Goal: Check status: Check status

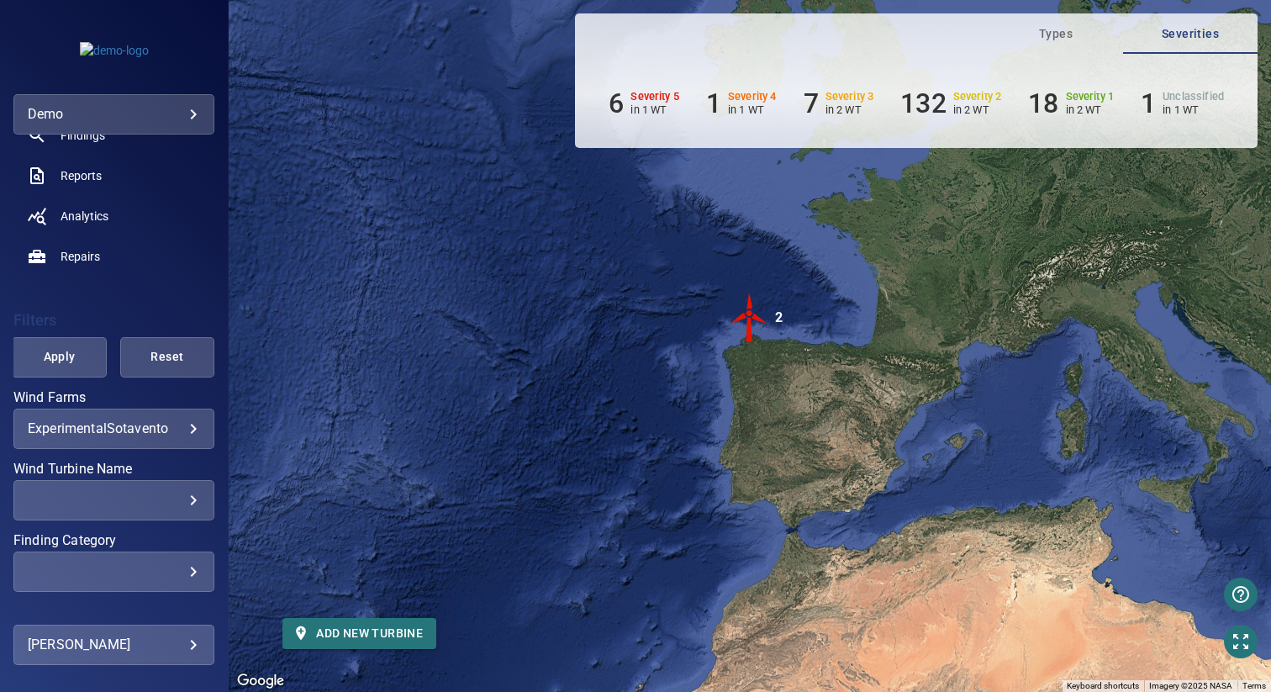
scroll to position [195, 0]
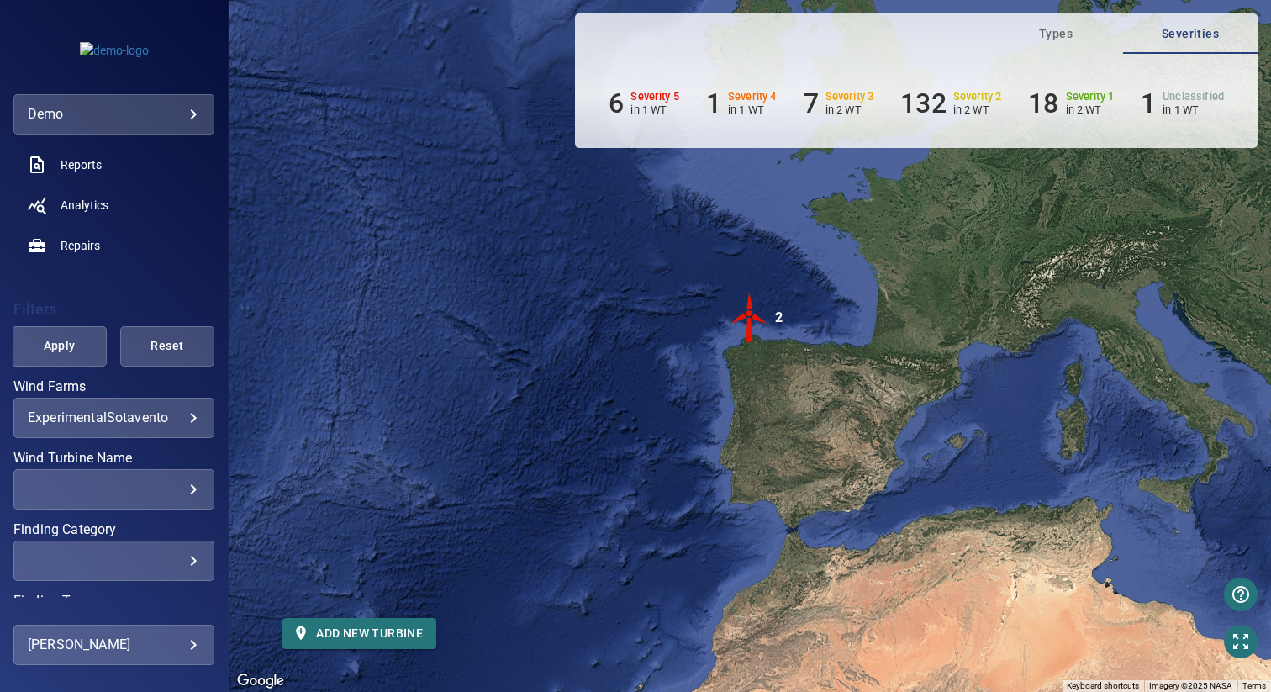
click at [103, 410] on body "**********" at bounding box center [635, 346] width 1271 height 692
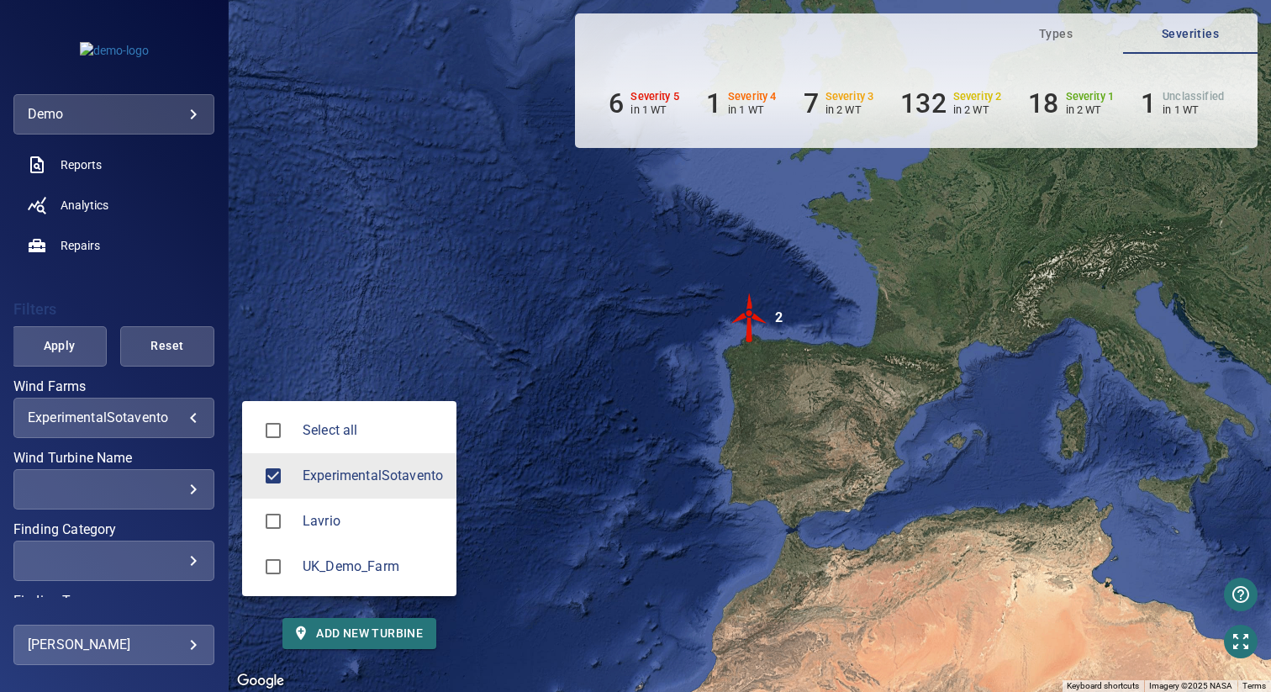
click at [319, 526] on span "Lavrio" at bounding box center [373, 521] width 140 height 20
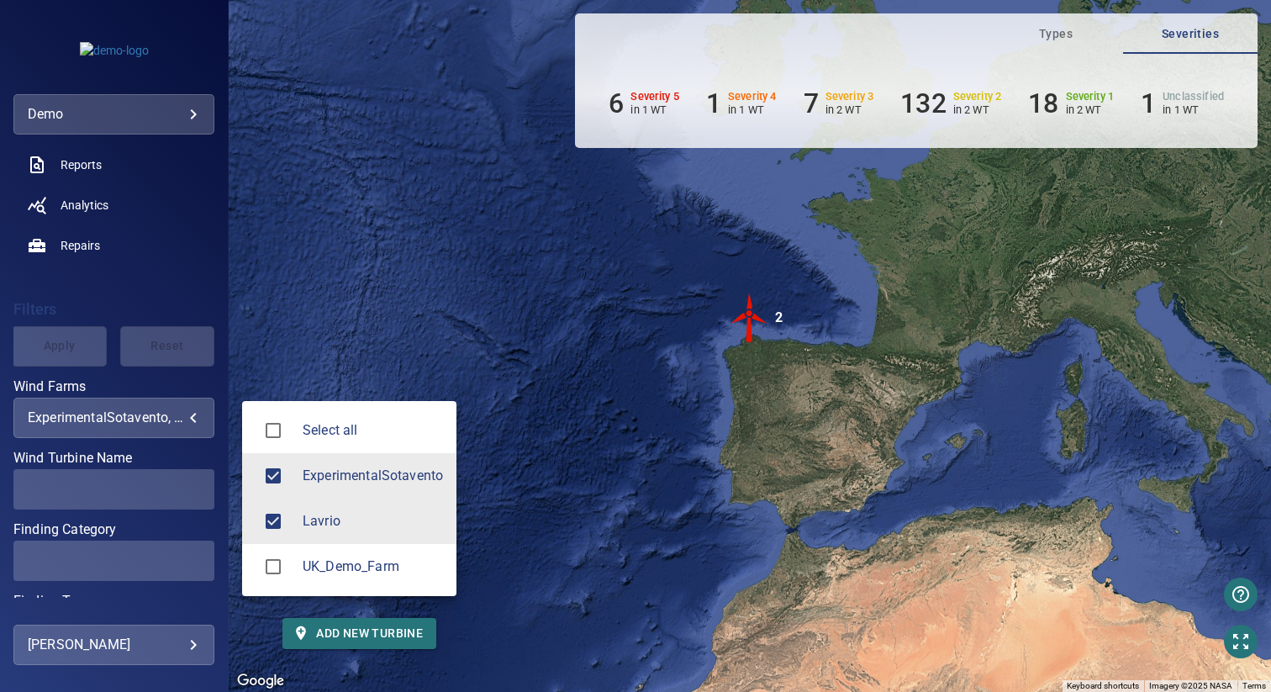
click at [319, 475] on span "ExperimentalSotavento" at bounding box center [373, 476] width 140 height 20
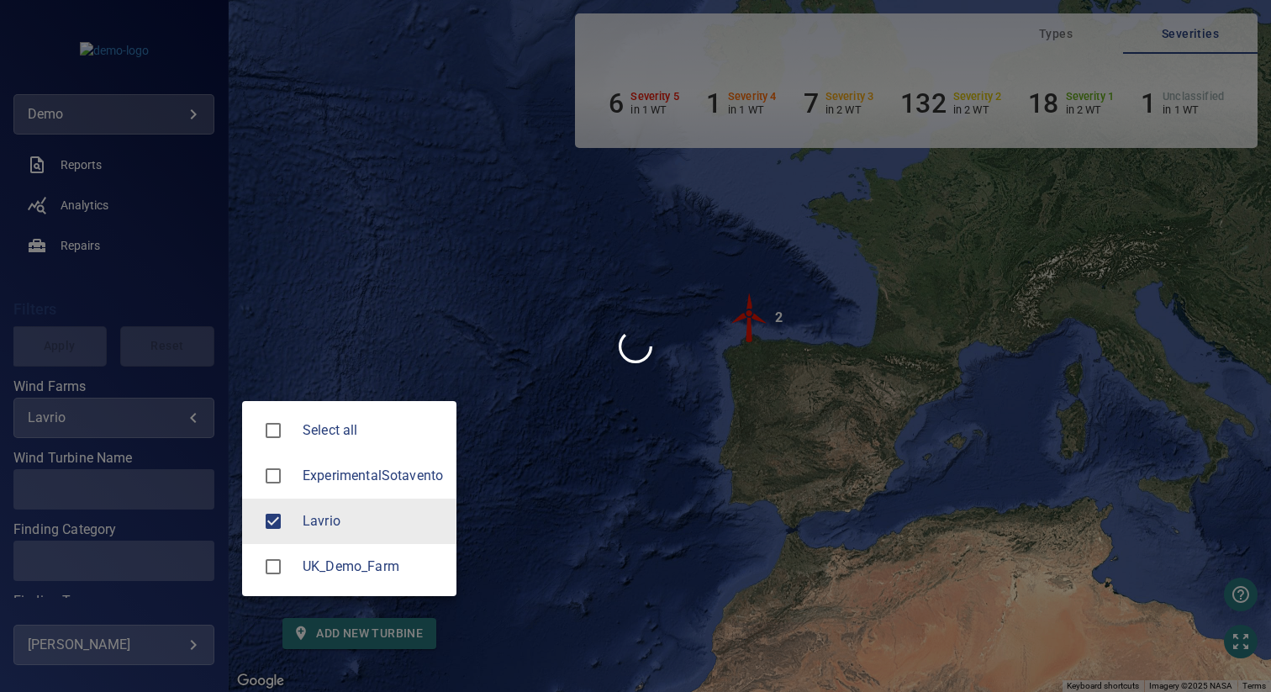
click at [413, 295] on div at bounding box center [635, 346] width 1271 height 692
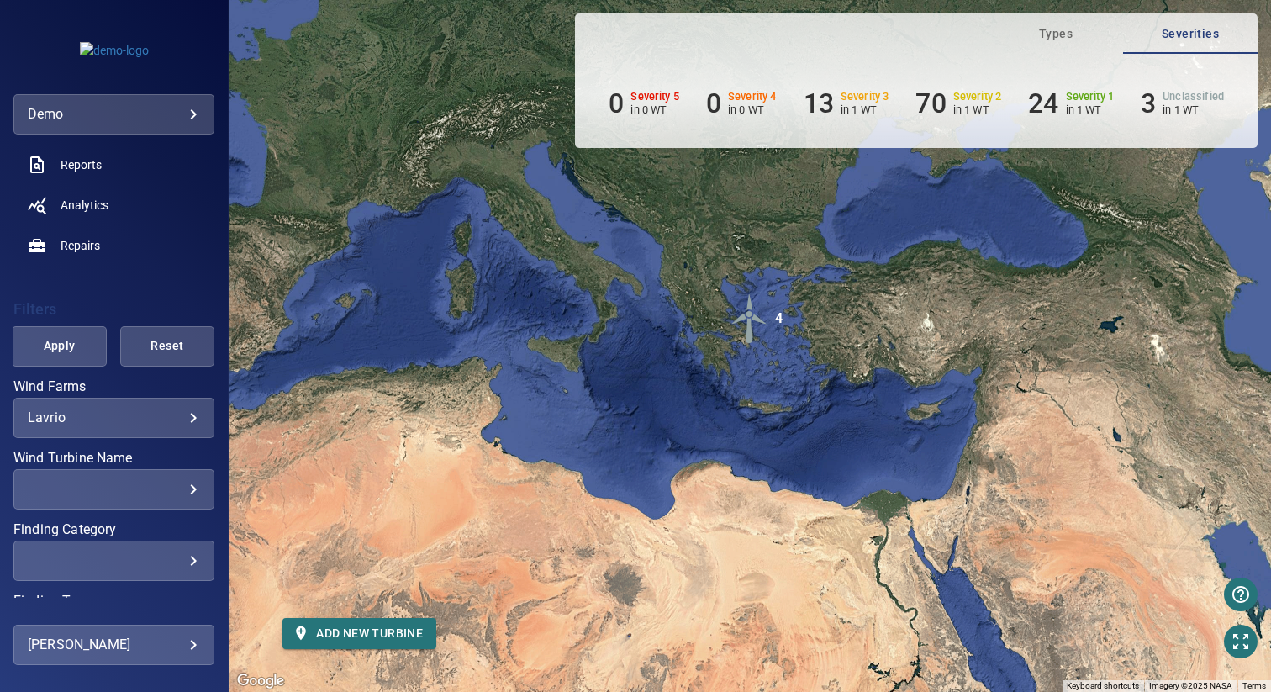
click at [90, 482] on div "​" at bounding box center [114, 489] width 172 height 16
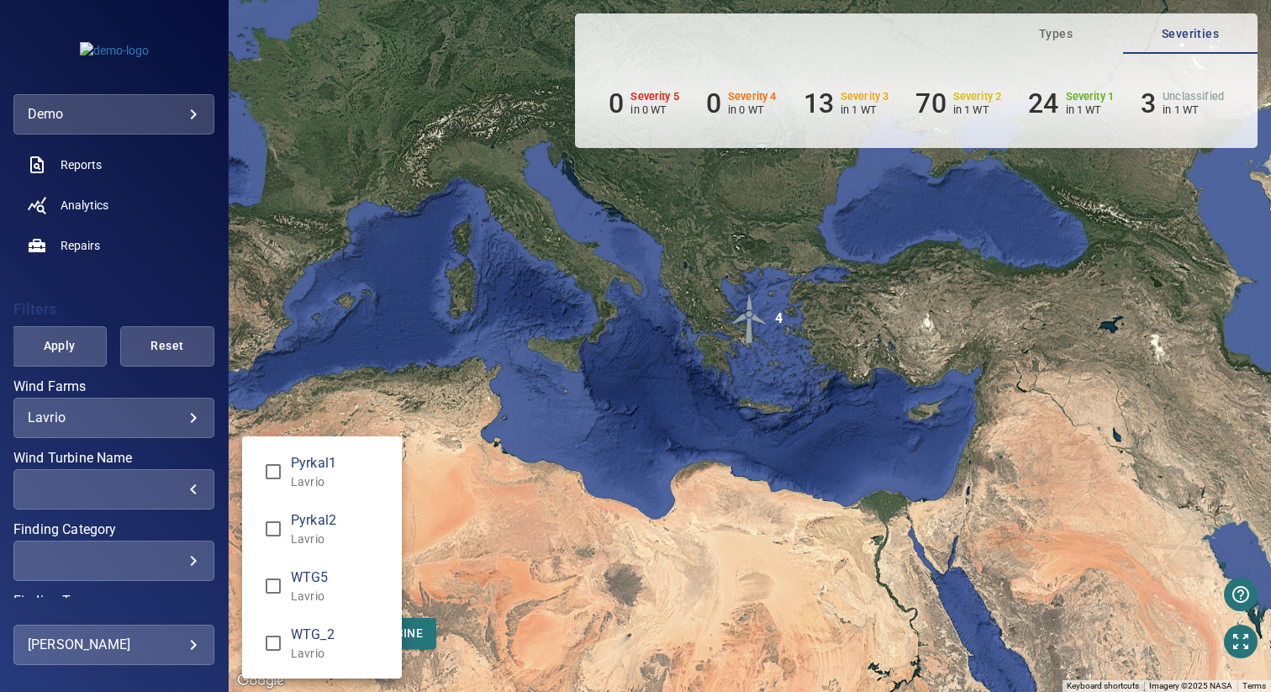
click at [372, 366] on div "Wind Turbine Name" at bounding box center [635, 346] width 1271 height 692
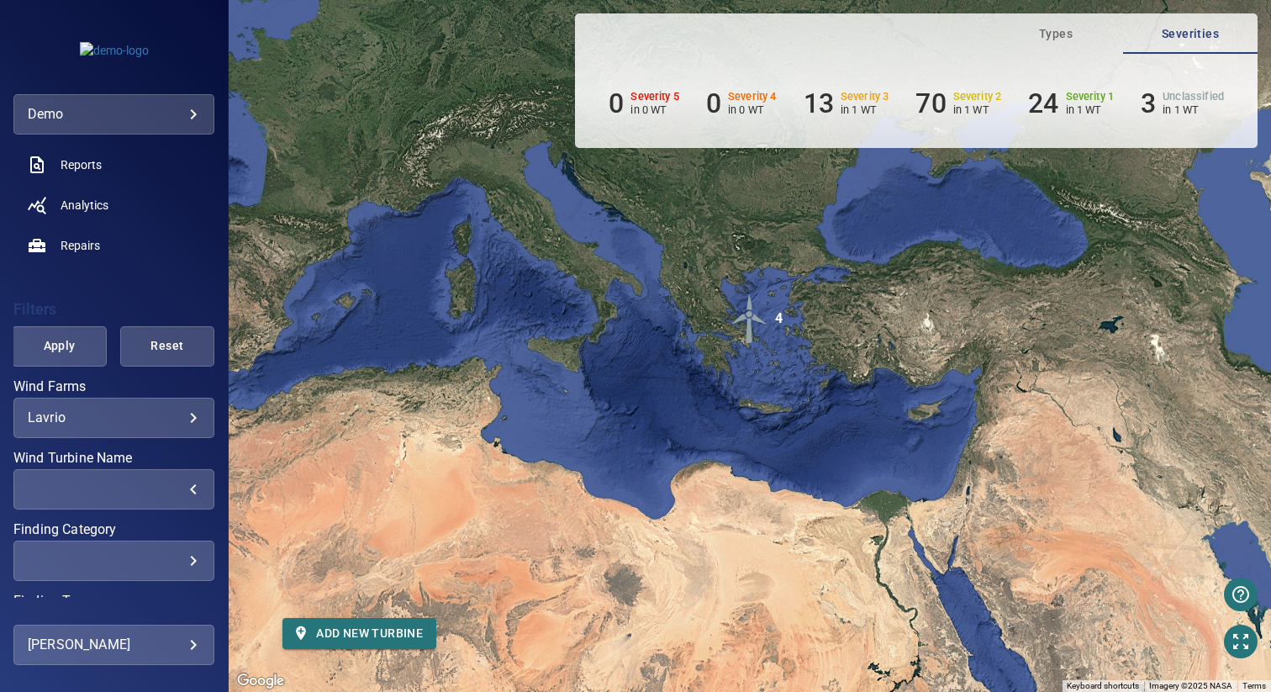
click at [85, 415] on body "**********" at bounding box center [635, 346] width 1271 height 692
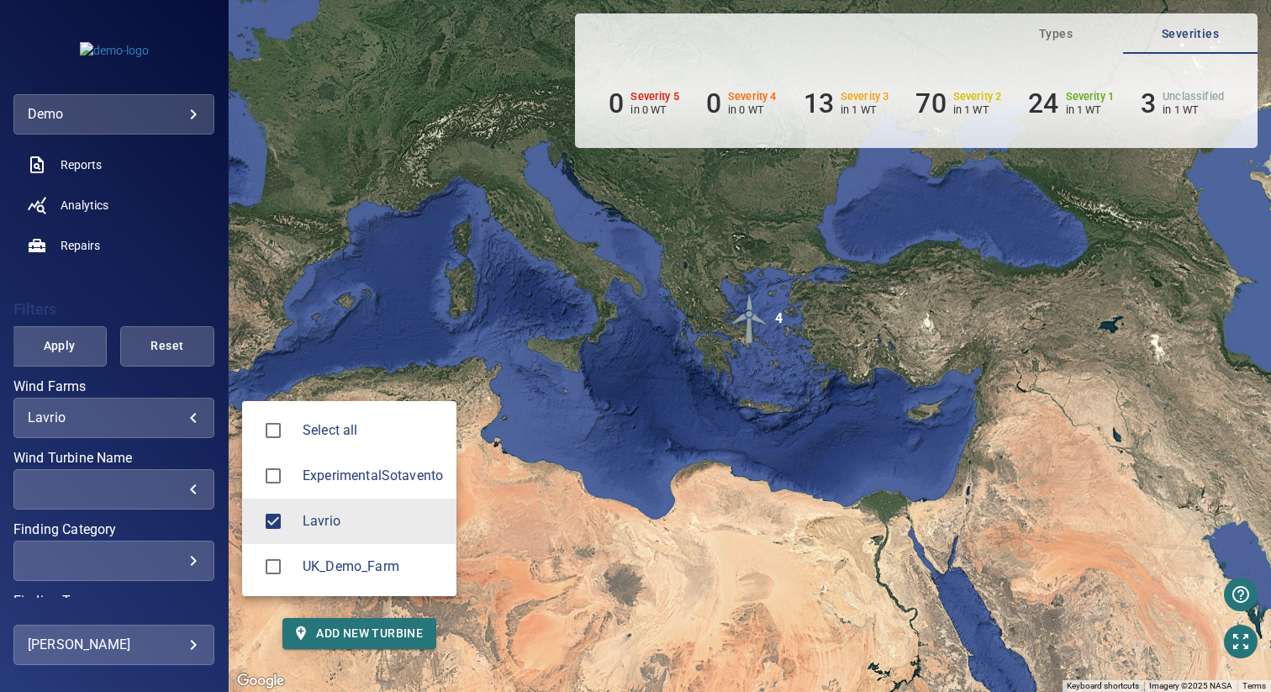
click at [311, 478] on span "ExperimentalSotavento" at bounding box center [373, 476] width 140 height 20
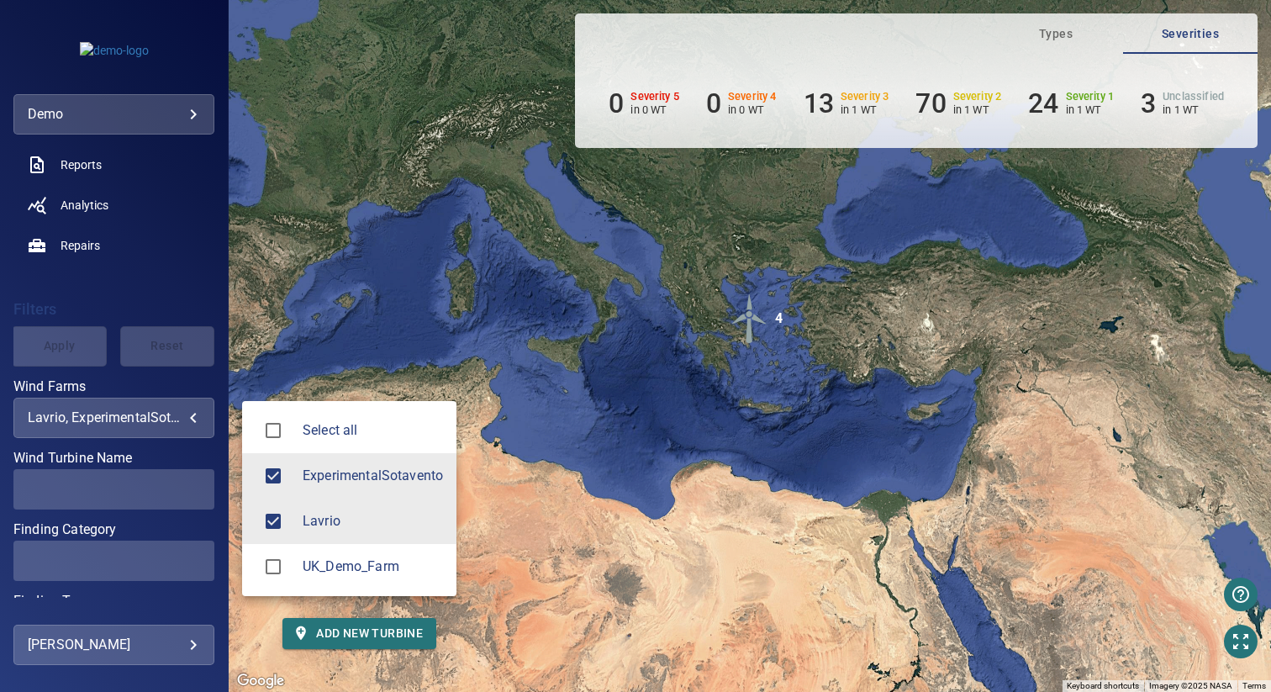
click at [310, 526] on span "Lavrio" at bounding box center [373, 521] width 140 height 20
type input "**********"
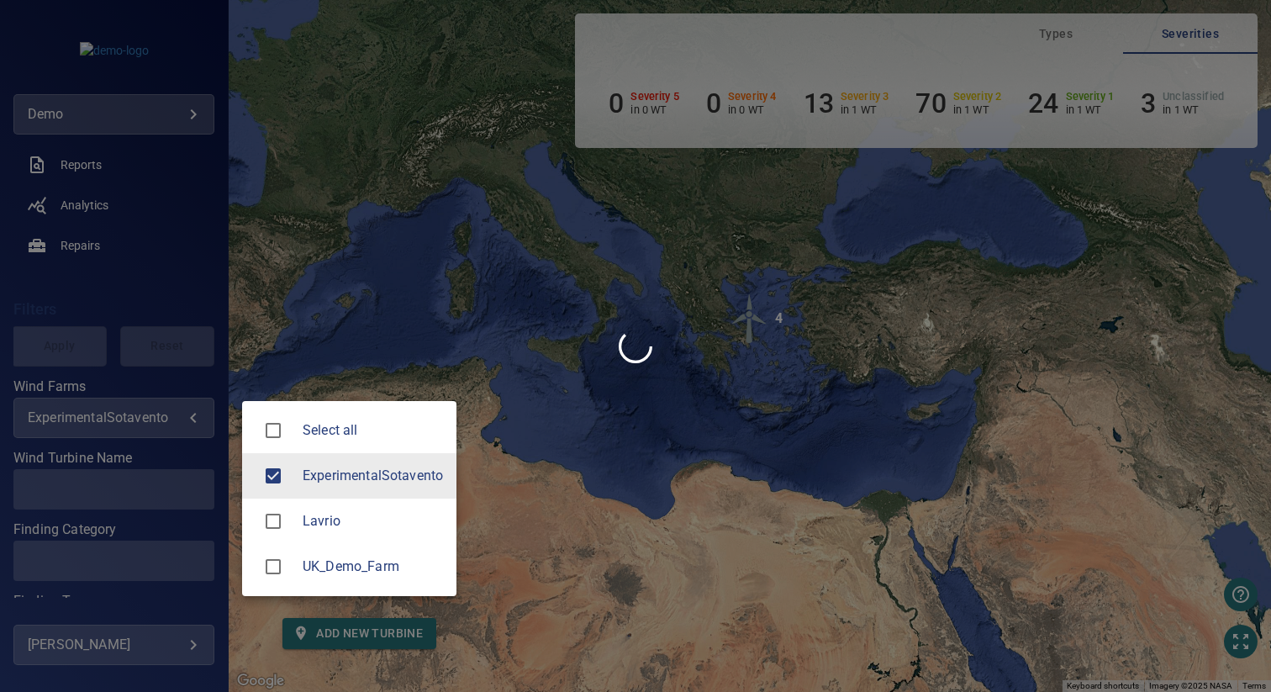
click at [417, 296] on div at bounding box center [635, 346] width 1271 height 692
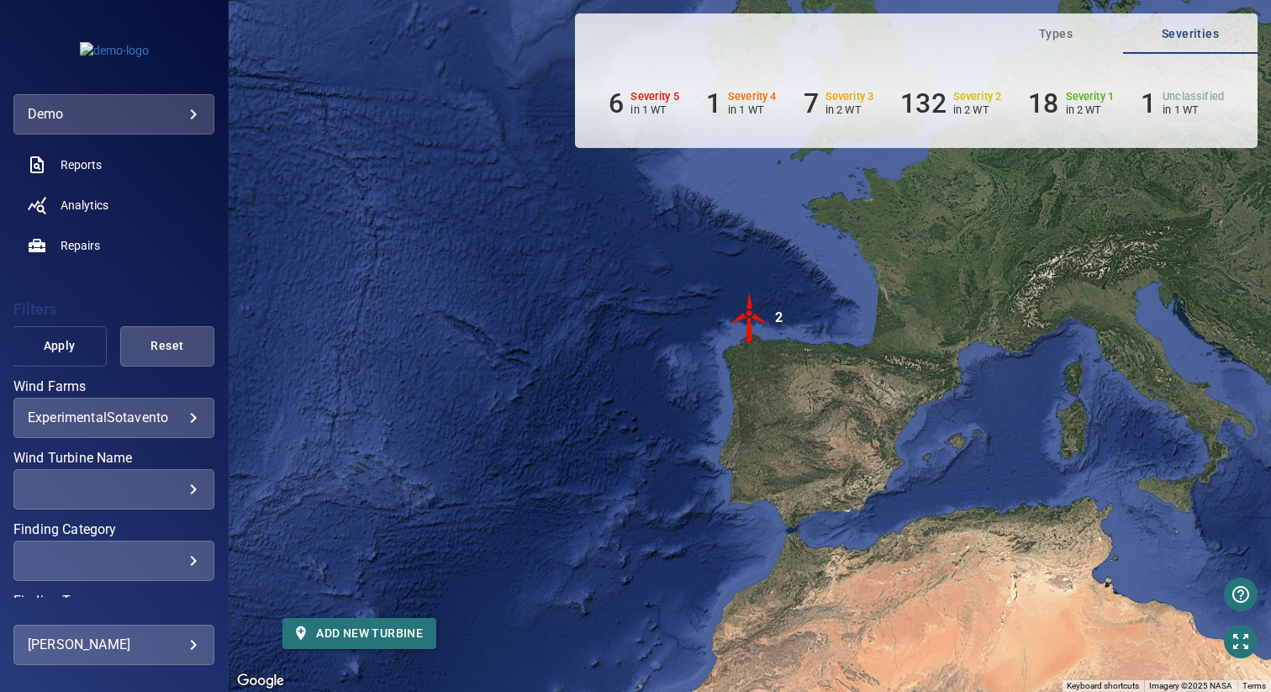
click at [39, 349] on span "Apply" at bounding box center [59, 345] width 52 height 21
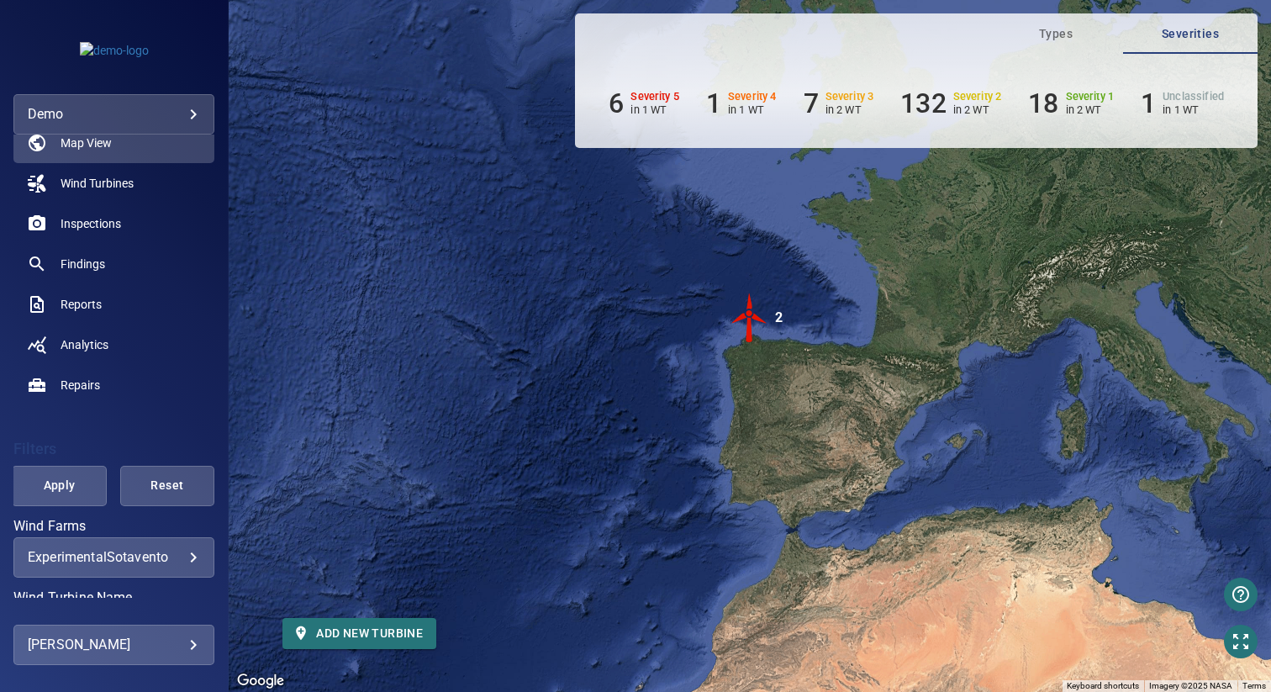
scroll to position [52, 0]
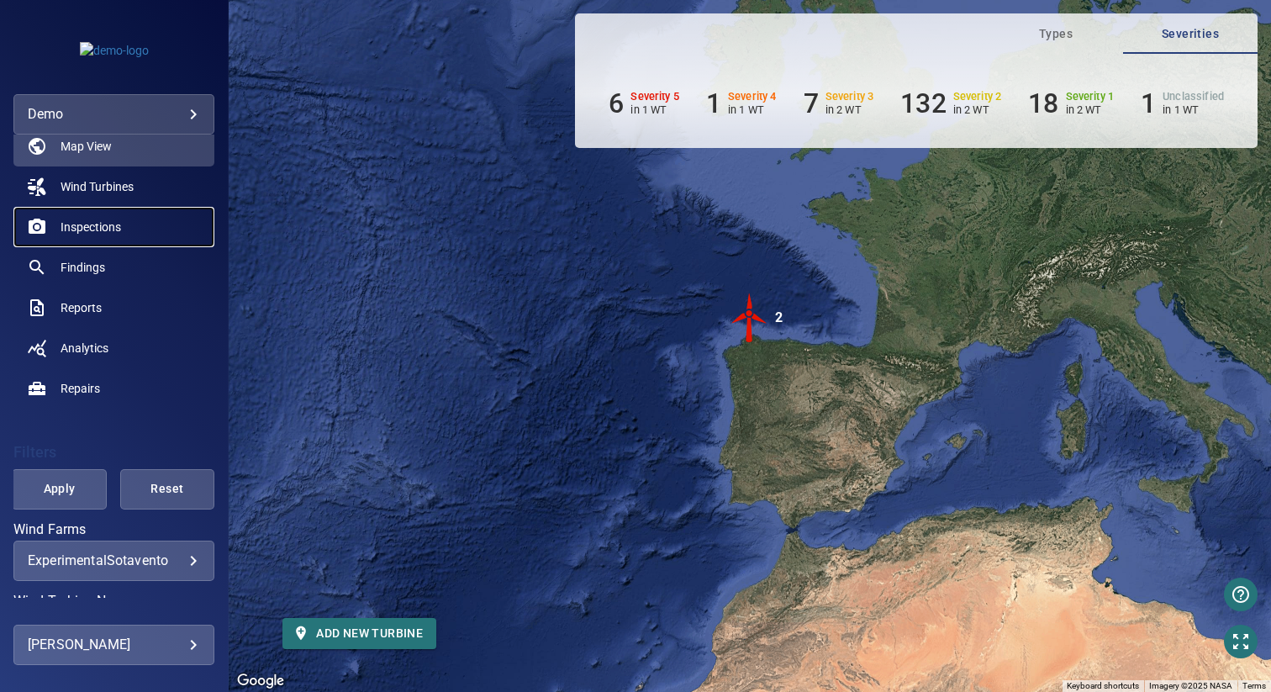
click at [116, 223] on span "Inspections" at bounding box center [91, 227] width 61 height 17
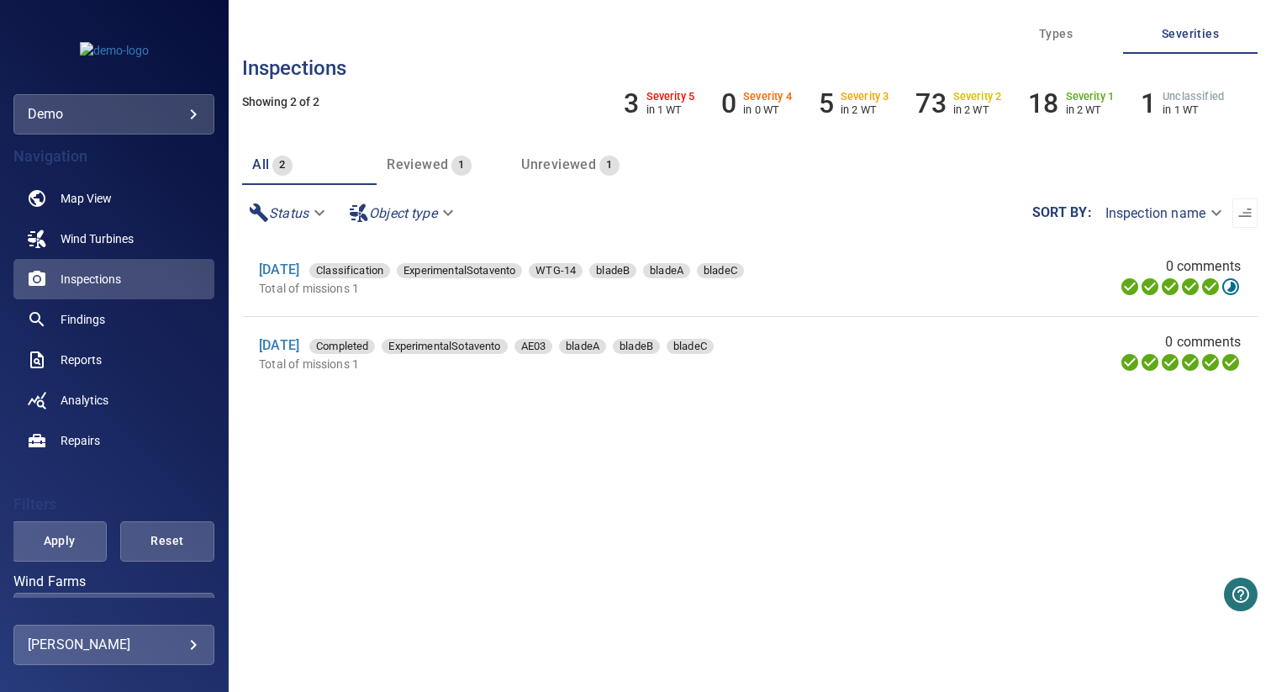
scroll to position [317, 0]
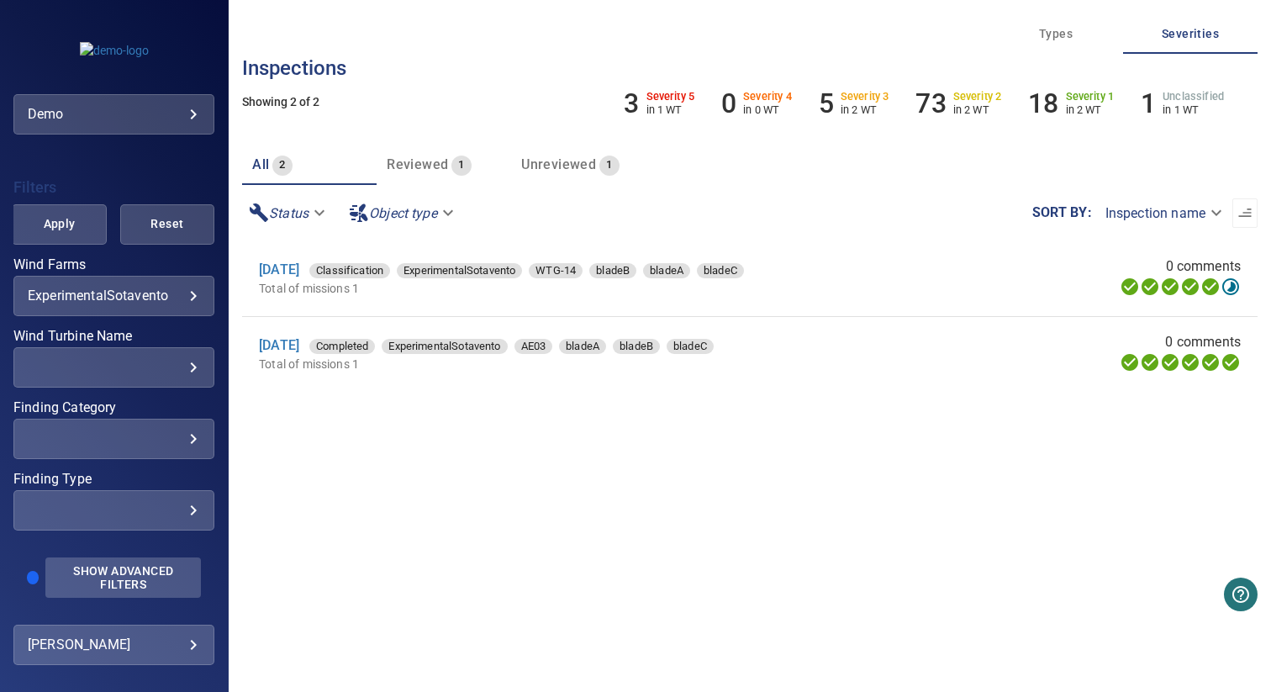
click at [89, 583] on span "Show Advanced Filters" at bounding box center [122, 577] width 135 height 27
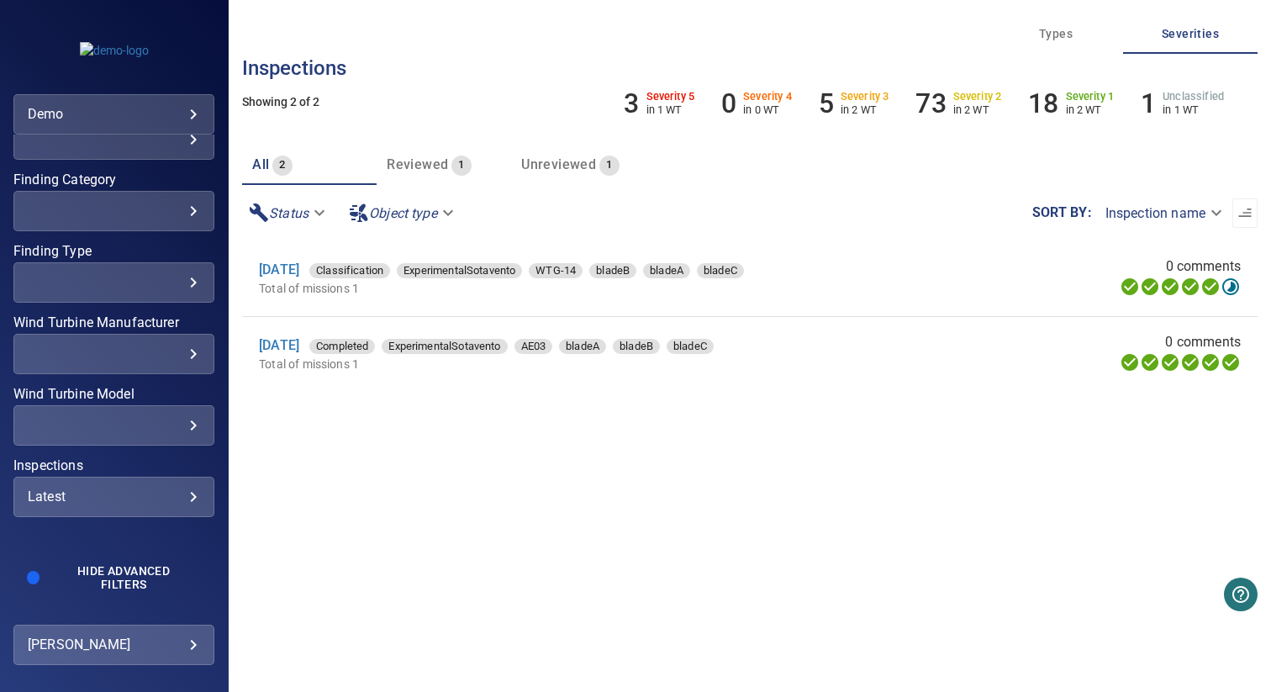
click at [103, 505] on div "Latest ****** ​" at bounding box center [113, 497] width 201 height 40
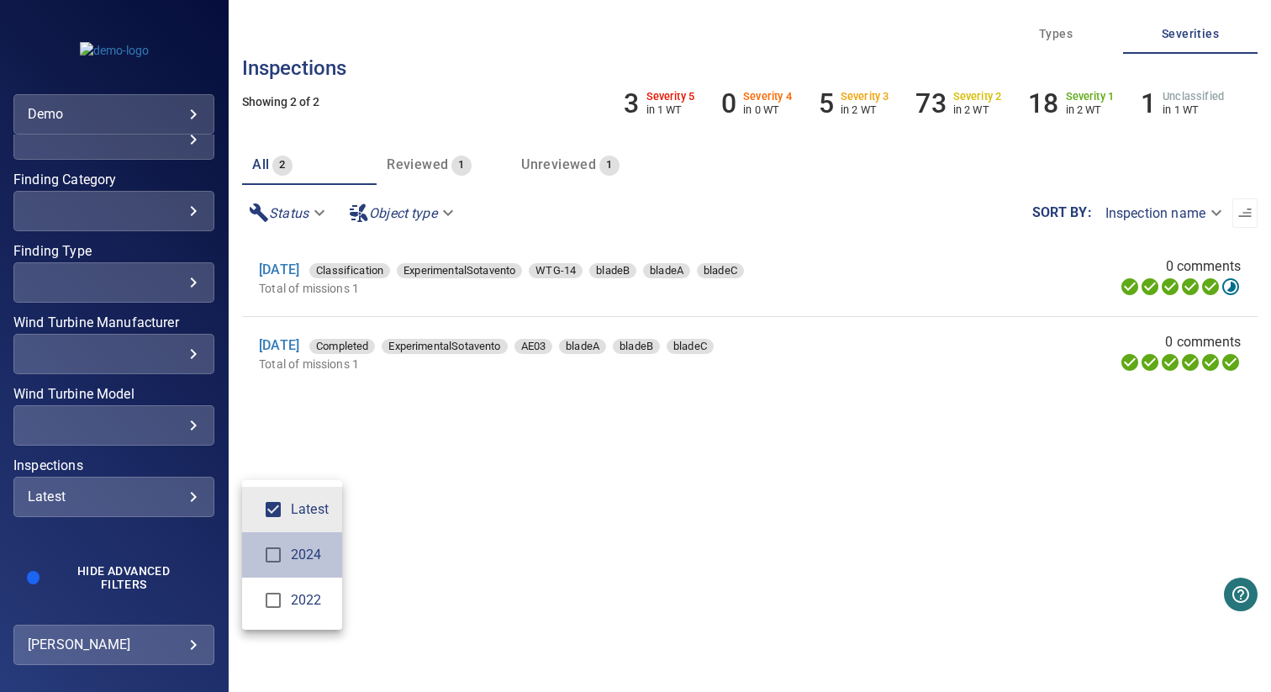
click at [294, 557] on span "2024" at bounding box center [310, 555] width 38 height 20
click at [294, 592] on span "2022" at bounding box center [310, 600] width 38 height 20
click at [294, 494] on li "Latest" at bounding box center [292, 509] width 100 height 45
type input "*********"
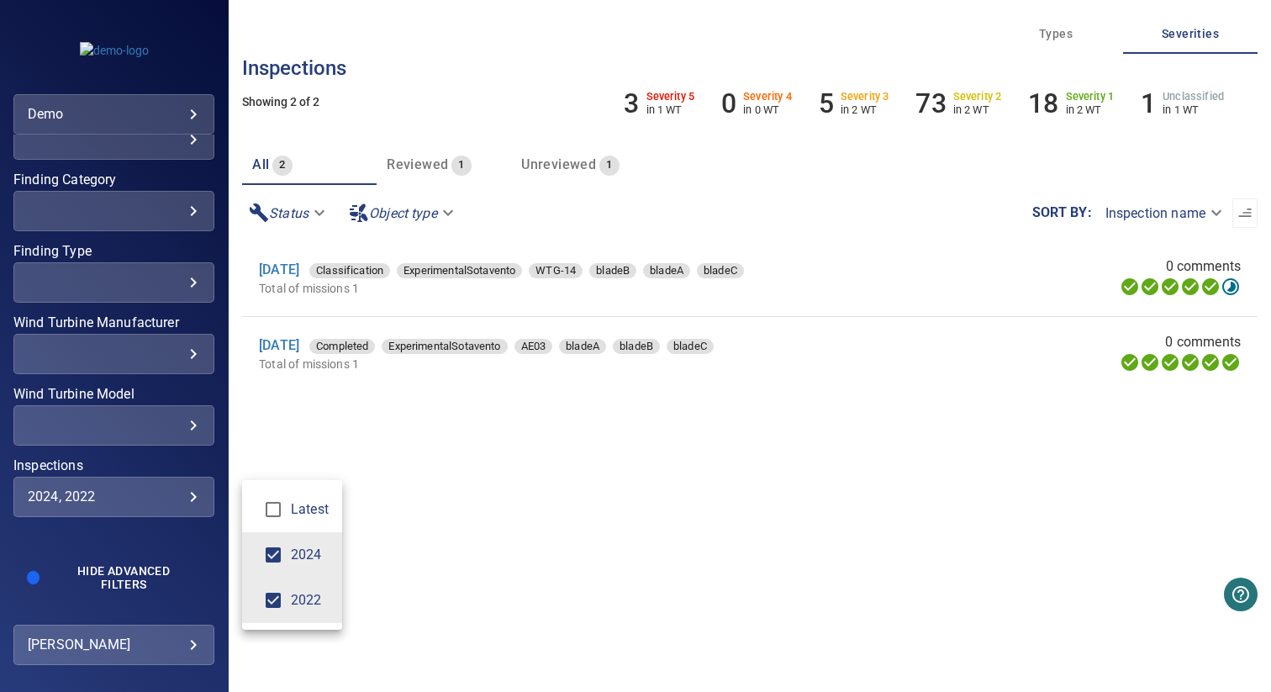
click at [434, 494] on div "Inspections" at bounding box center [635, 346] width 1271 height 692
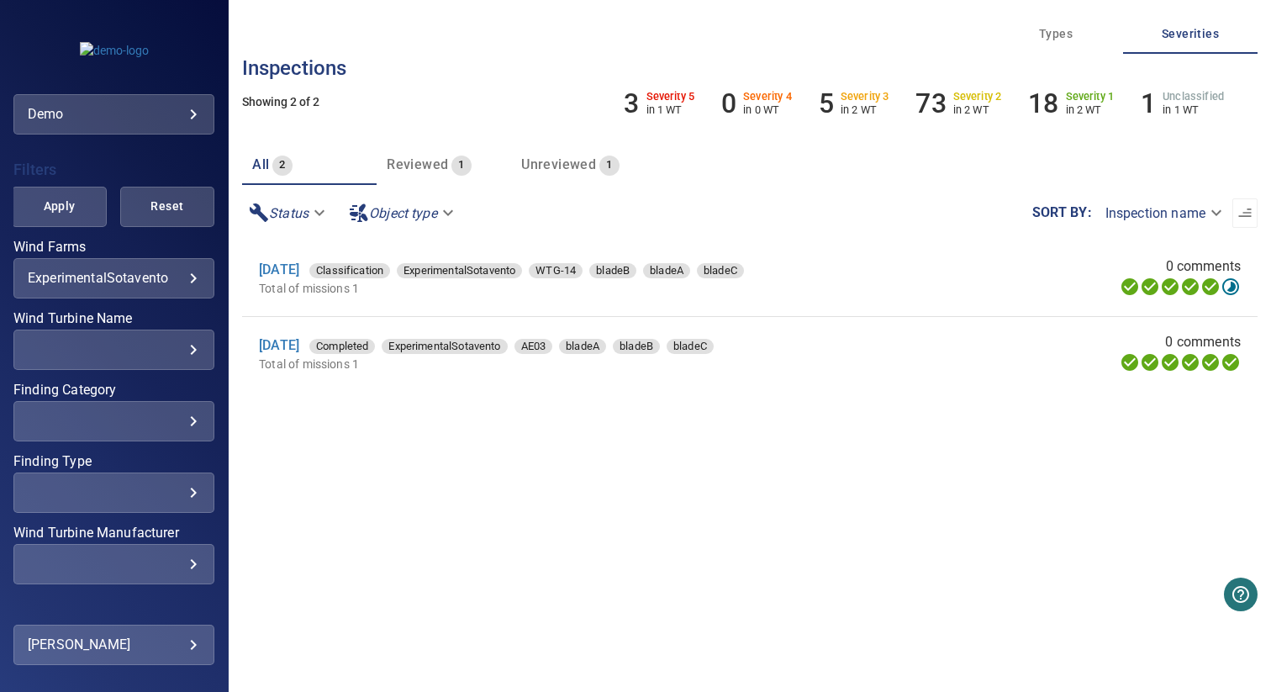
scroll to position [232, 0]
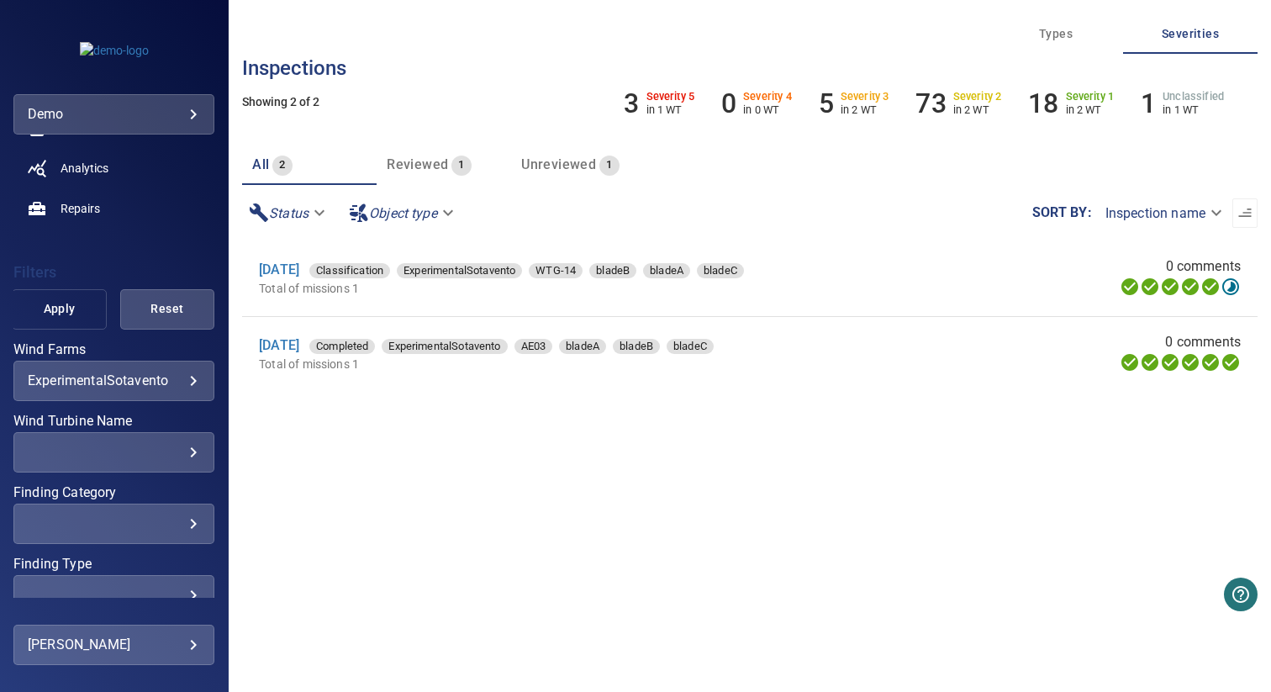
click at [66, 317] on span "Apply" at bounding box center [59, 308] width 52 height 21
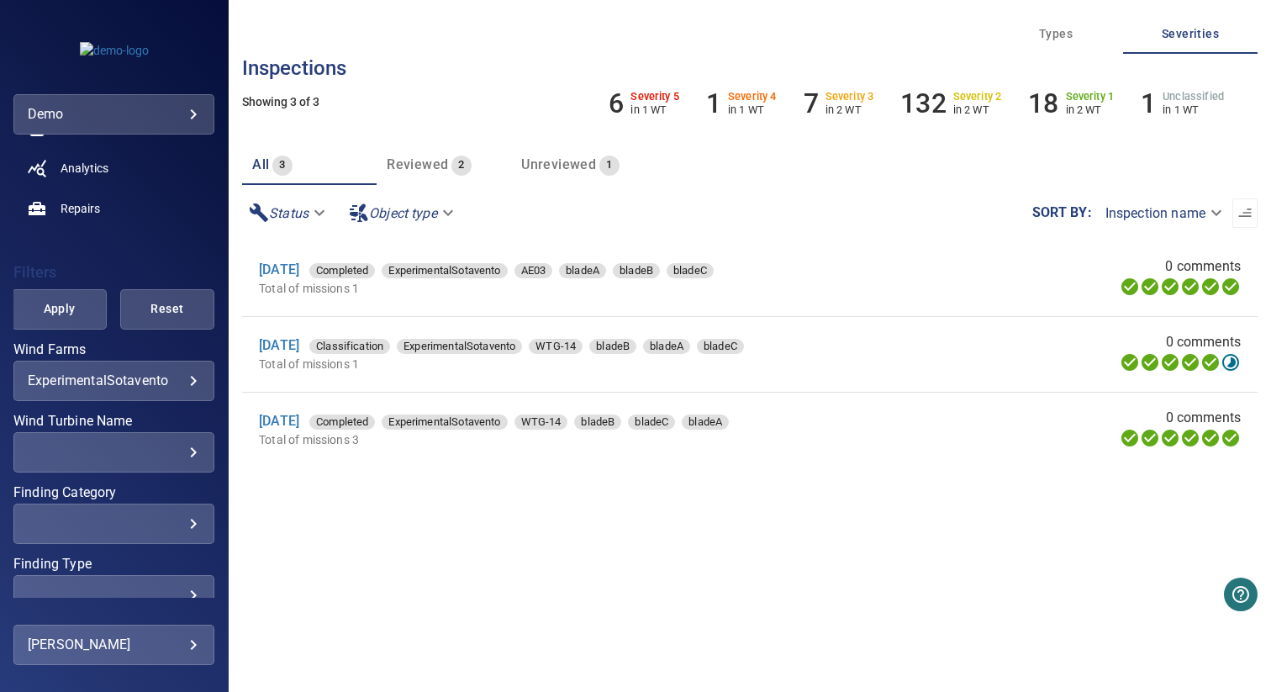
click at [286, 279] on div "9 May 2024 Completed ExperimentalSotavento AE03 bladeA bladeB bladeC" at bounding box center [588, 270] width 659 height 20
click at [293, 268] on link "9 May 2024" at bounding box center [279, 269] width 40 height 16
click at [295, 347] on link "18 Oct 2022" at bounding box center [279, 345] width 40 height 16
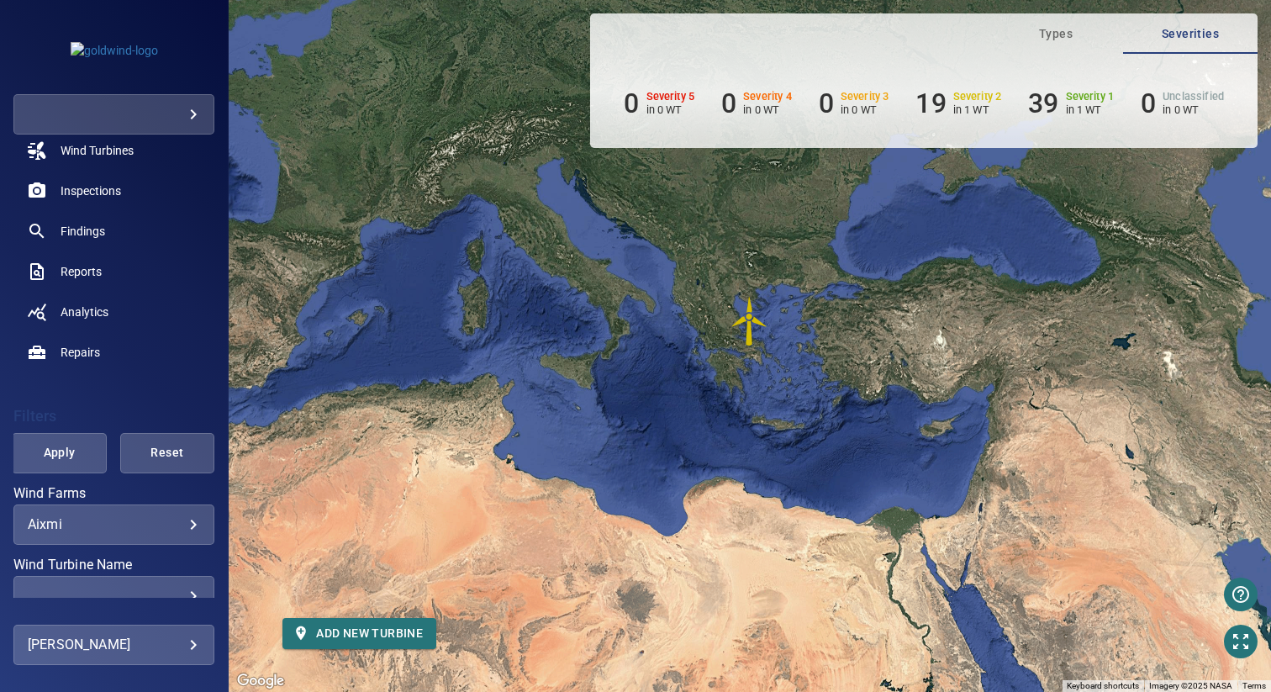
scroll to position [226, 0]
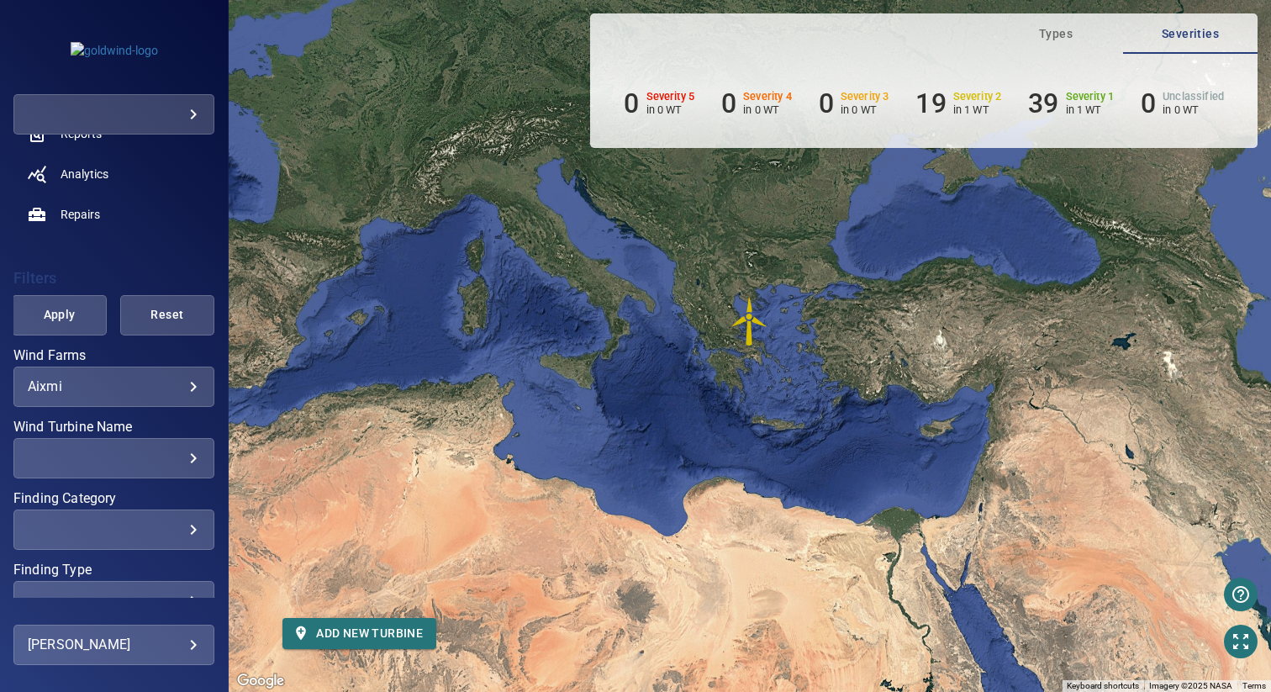
click at [109, 383] on body "**********" at bounding box center [635, 346] width 1271 height 692
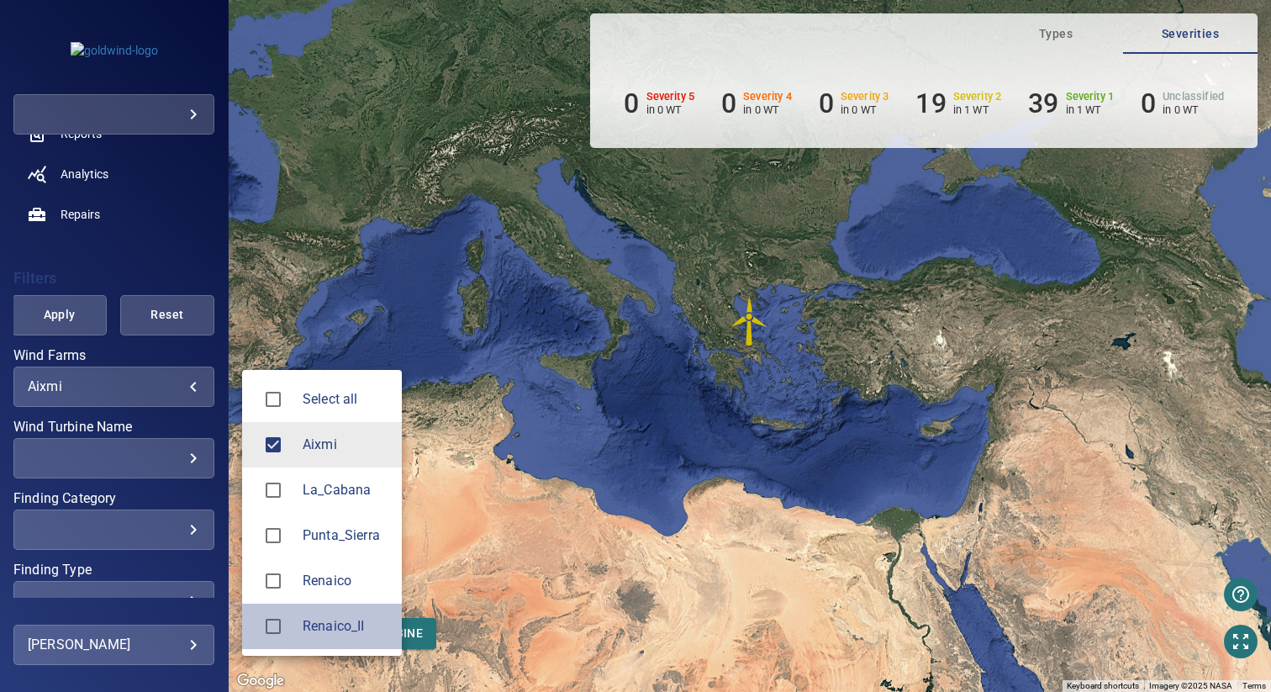
click at [321, 617] on span "Renaico_II" at bounding box center [346, 626] width 86 height 20
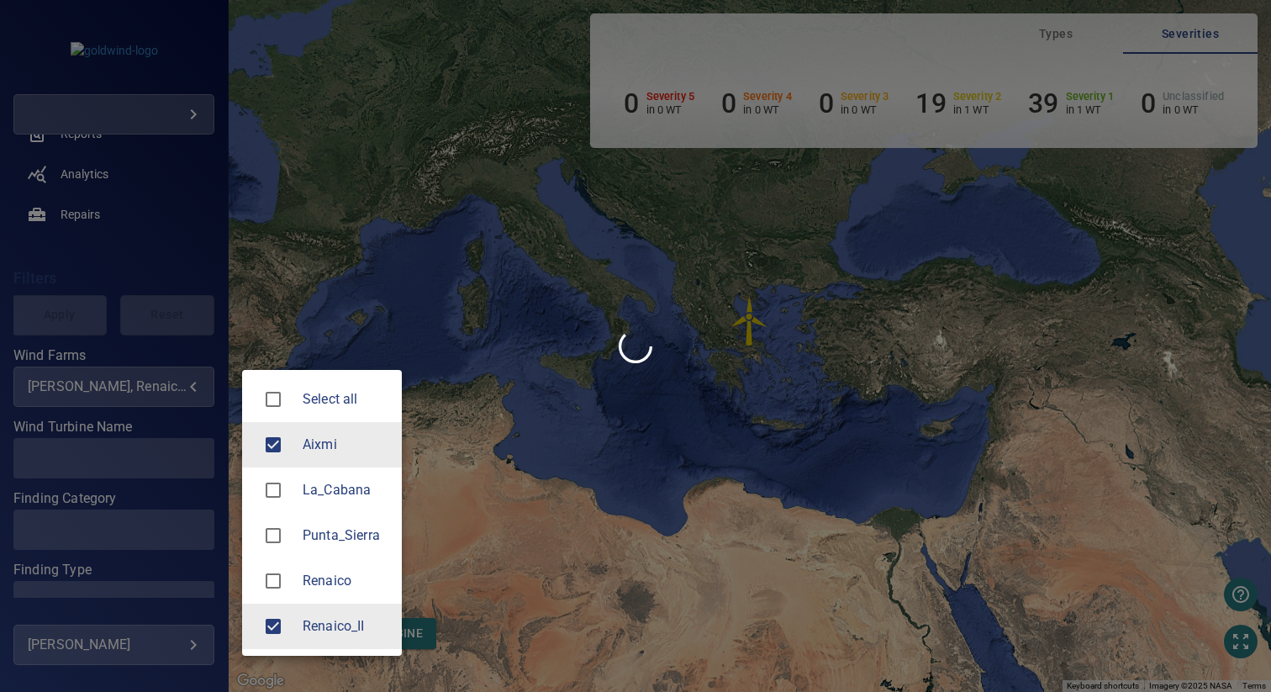
click at [303, 445] on span "Aixmi" at bounding box center [346, 445] width 86 height 20
type input "**********"
click at [509, 345] on div at bounding box center [635, 346] width 1271 height 692
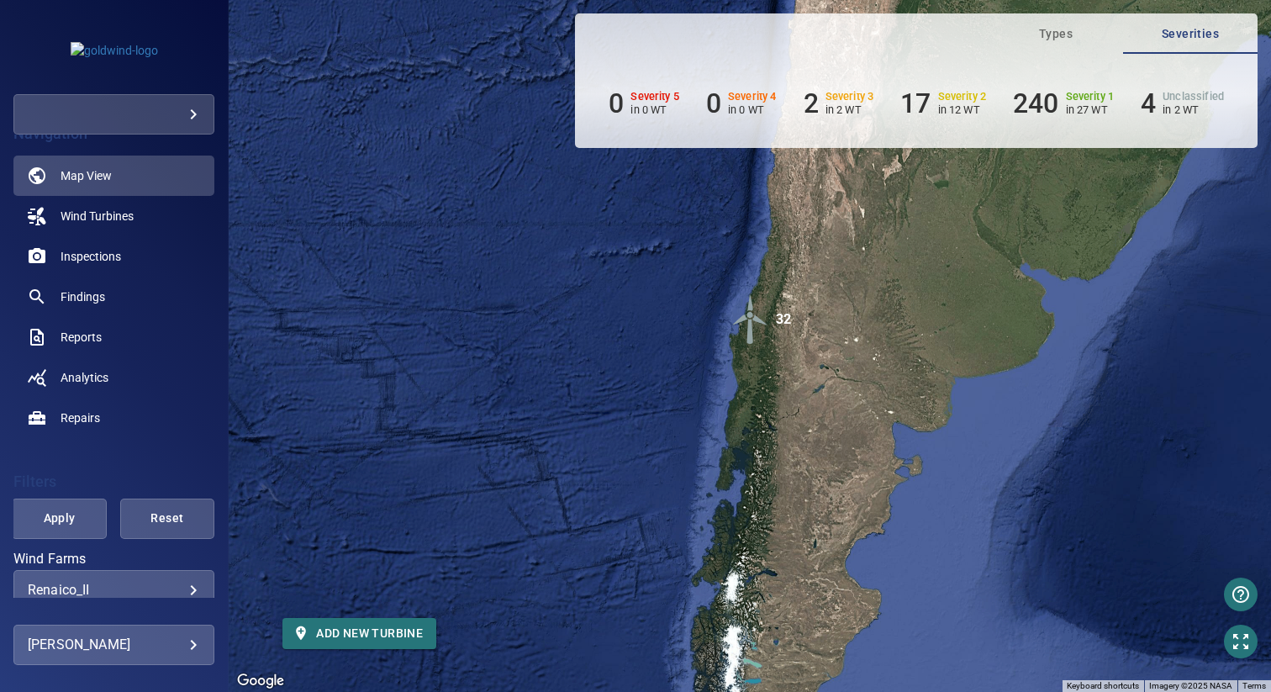
scroll to position [0, 0]
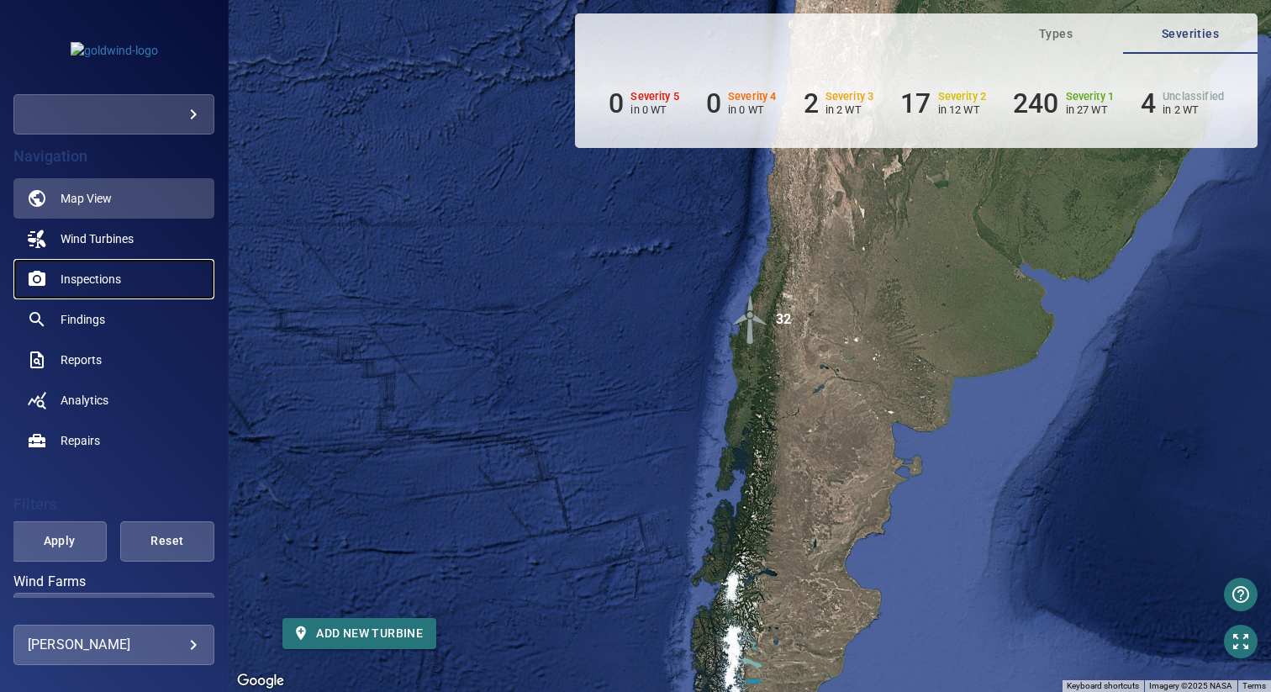
click at [103, 277] on span "Inspections" at bounding box center [91, 279] width 61 height 17
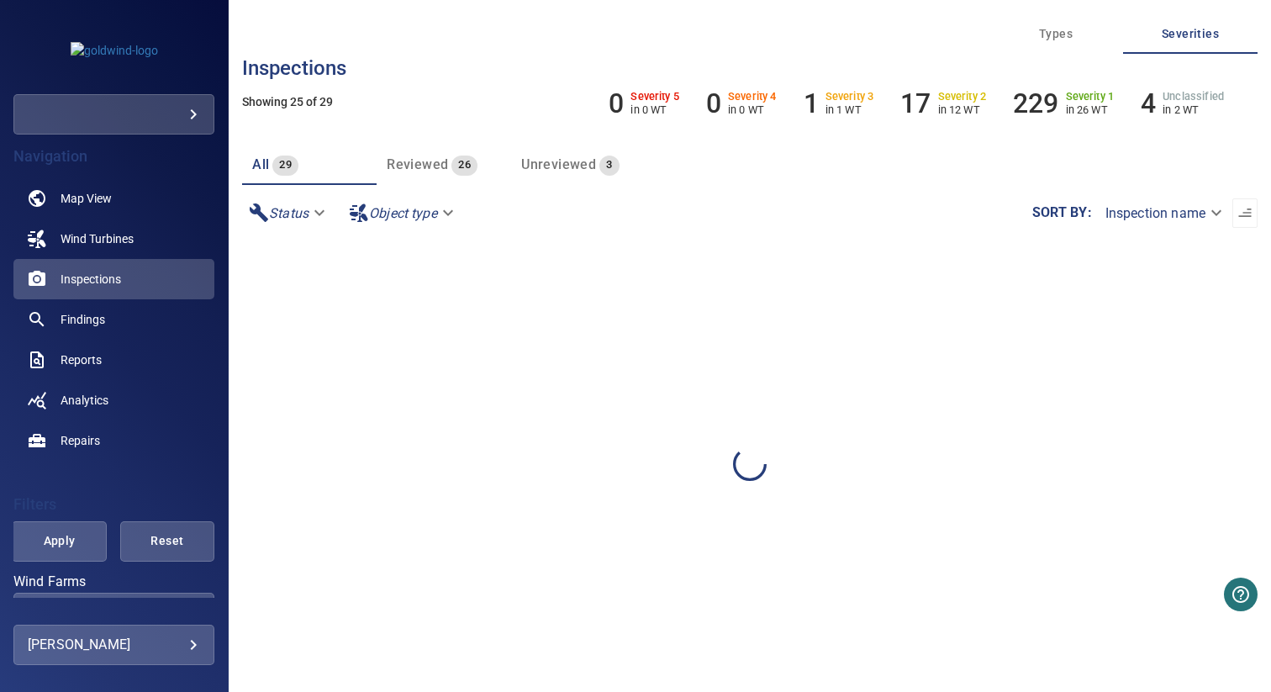
scroll to position [293, 0]
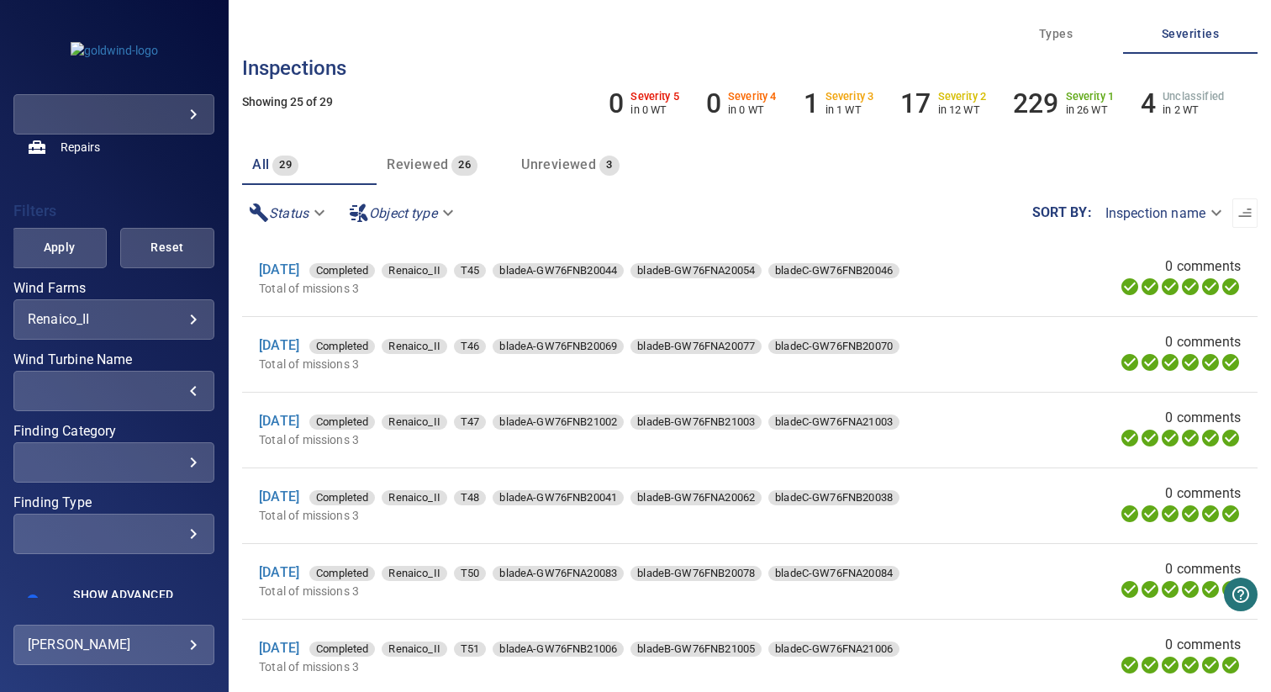
click at [106, 394] on div "​" at bounding box center [114, 391] width 172 height 16
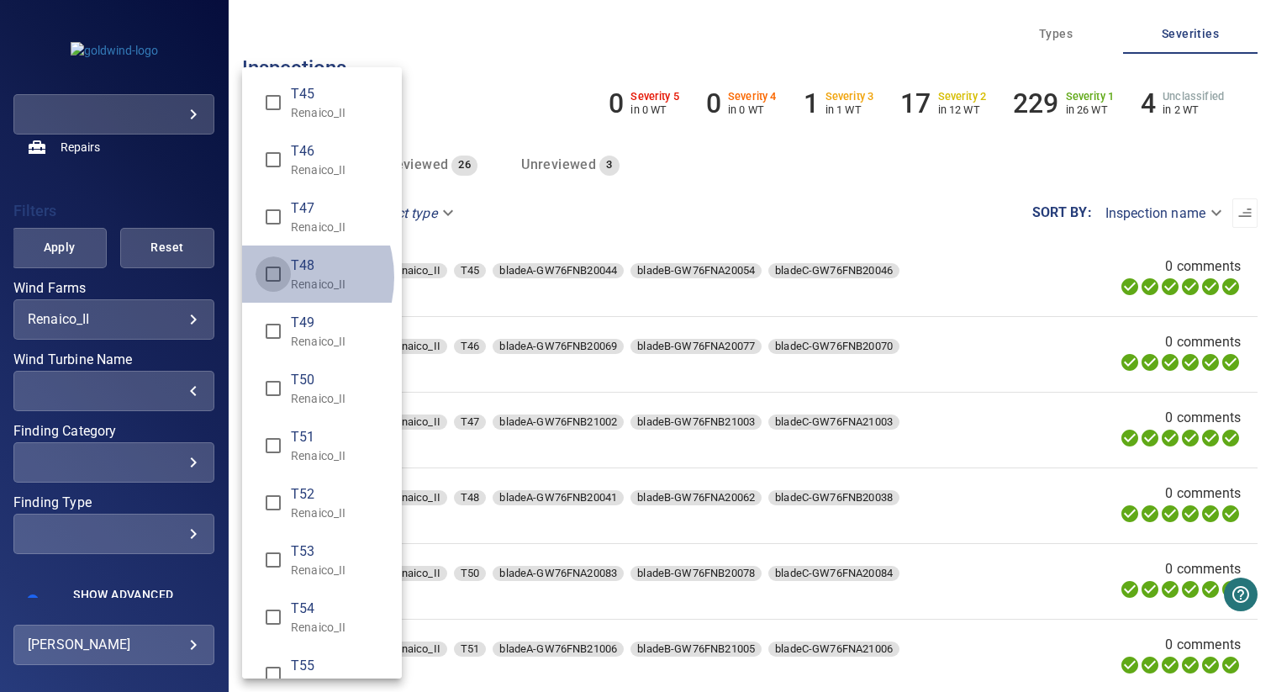
type input "**********"
click at [504, 62] on div "Wind Turbine Name" at bounding box center [635, 346] width 1271 height 692
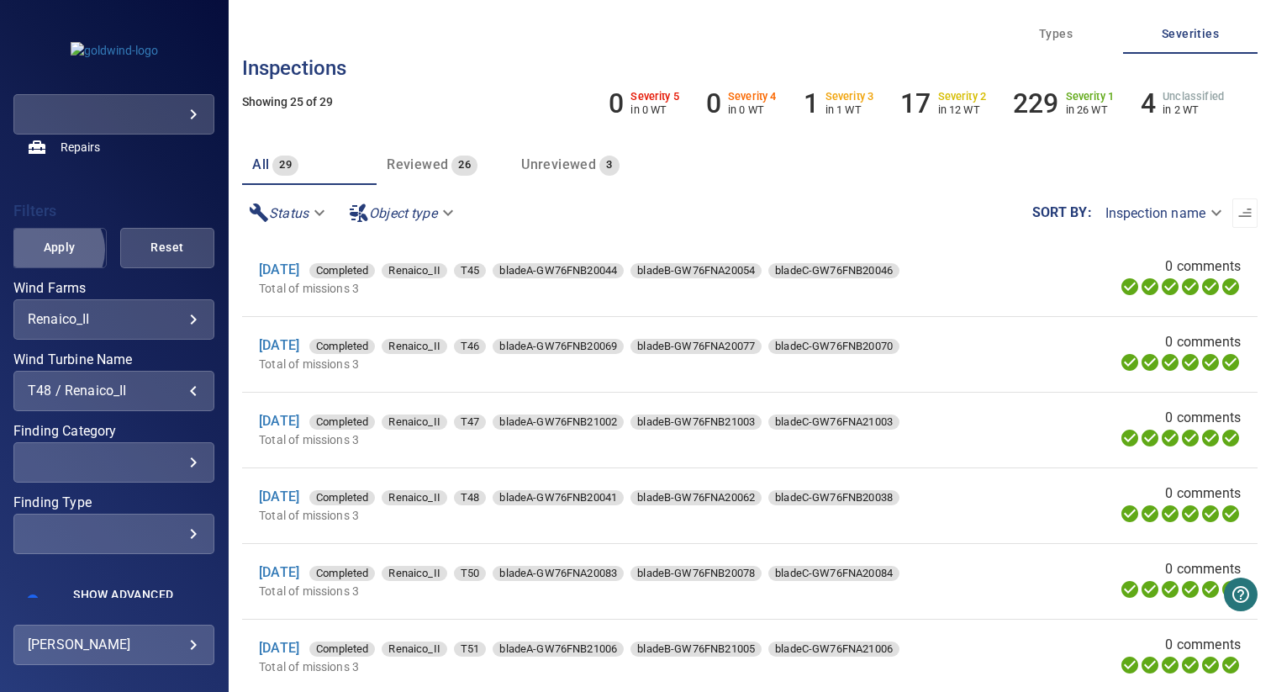
click at [50, 251] on span "Apply" at bounding box center [59, 247] width 52 height 21
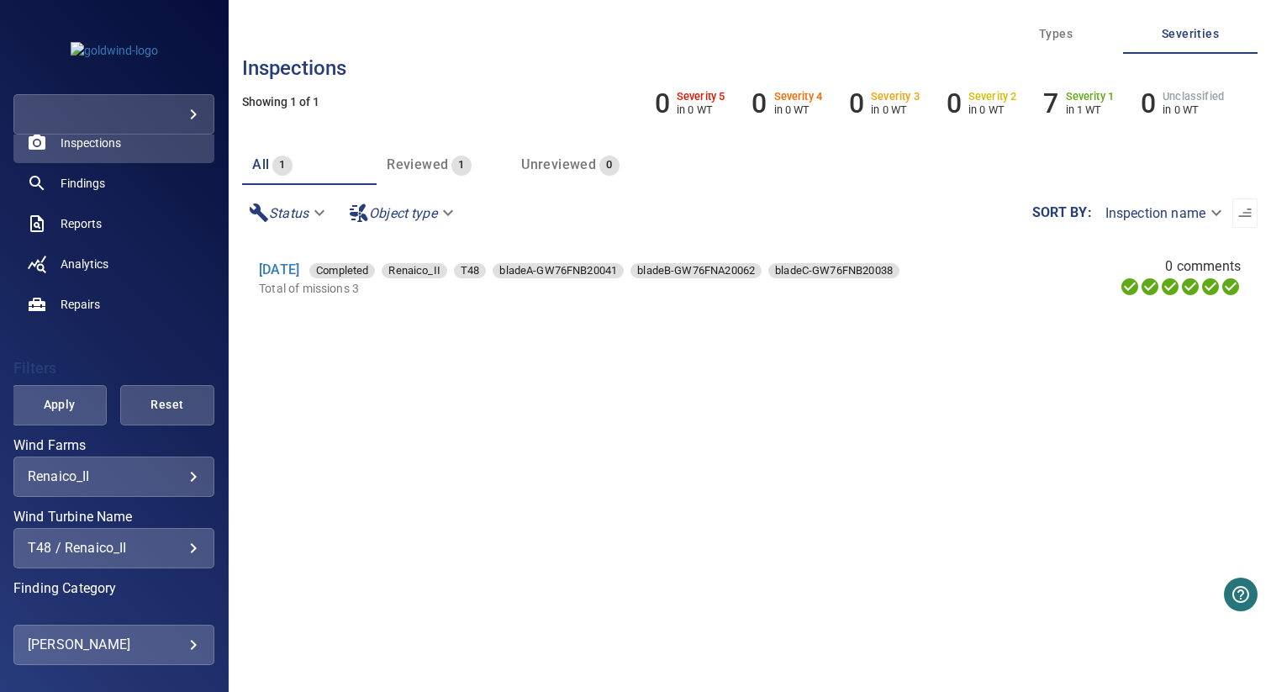
scroll to position [134, 0]
click at [298, 270] on link "27 May 2025" at bounding box center [279, 269] width 40 height 16
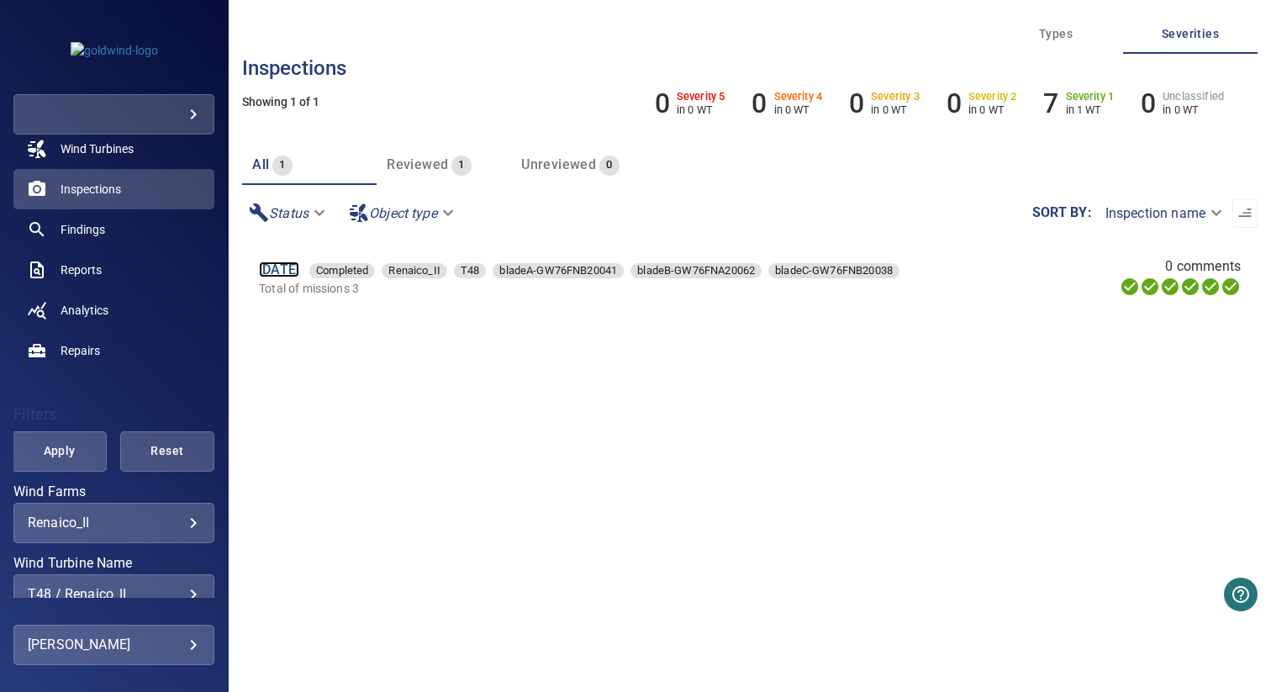
scroll to position [38, 0]
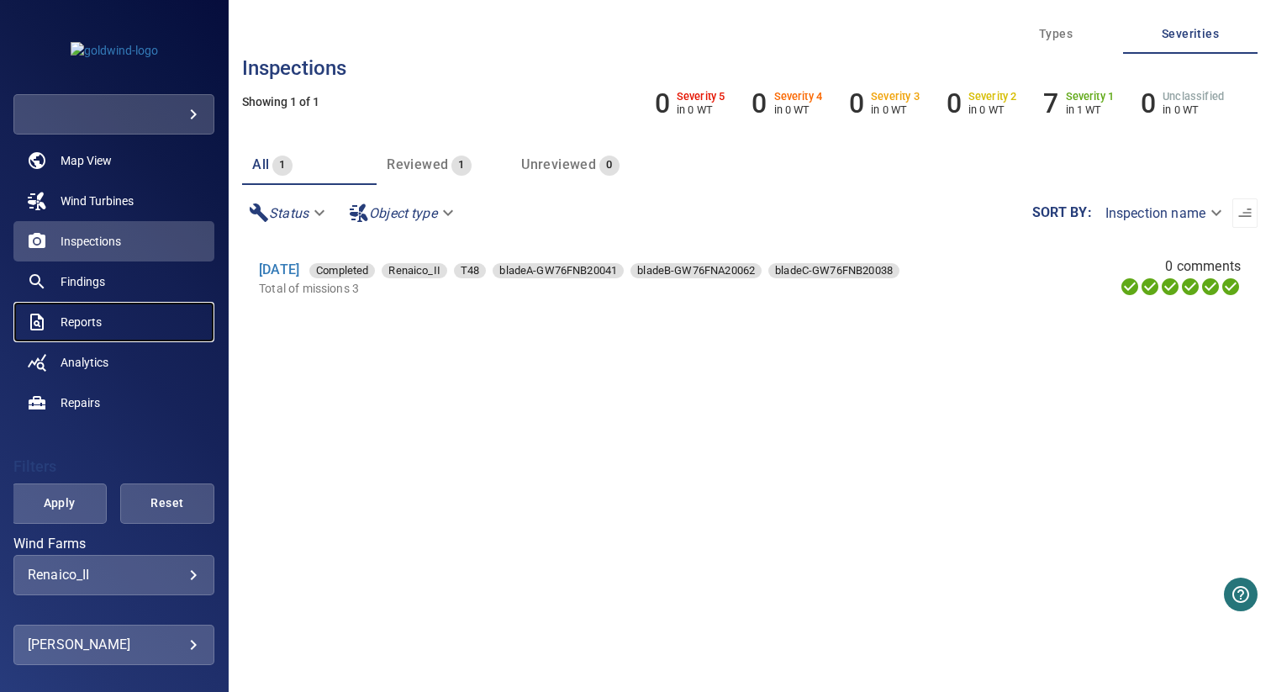
click at [102, 325] on link "Reports" at bounding box center [113, 322] width 201 height 40
